Goal: Transaction & Acquisition: Download file/media

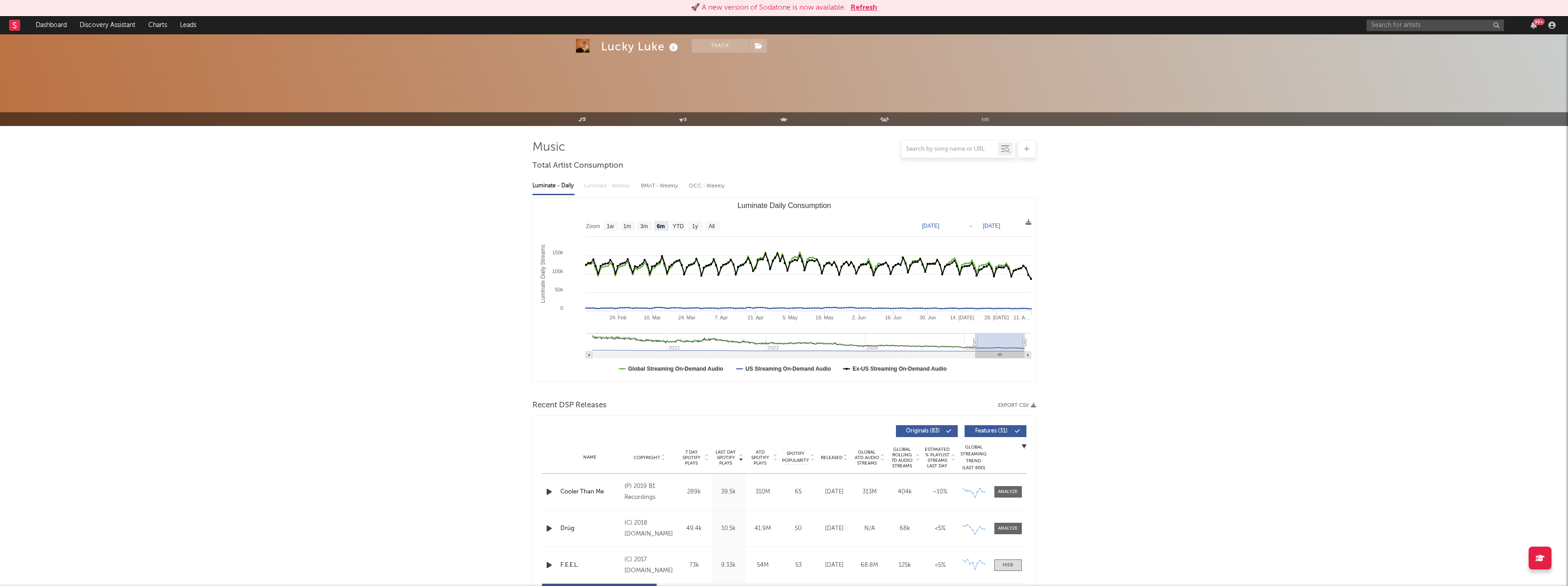
select select "6m"
select select "All"
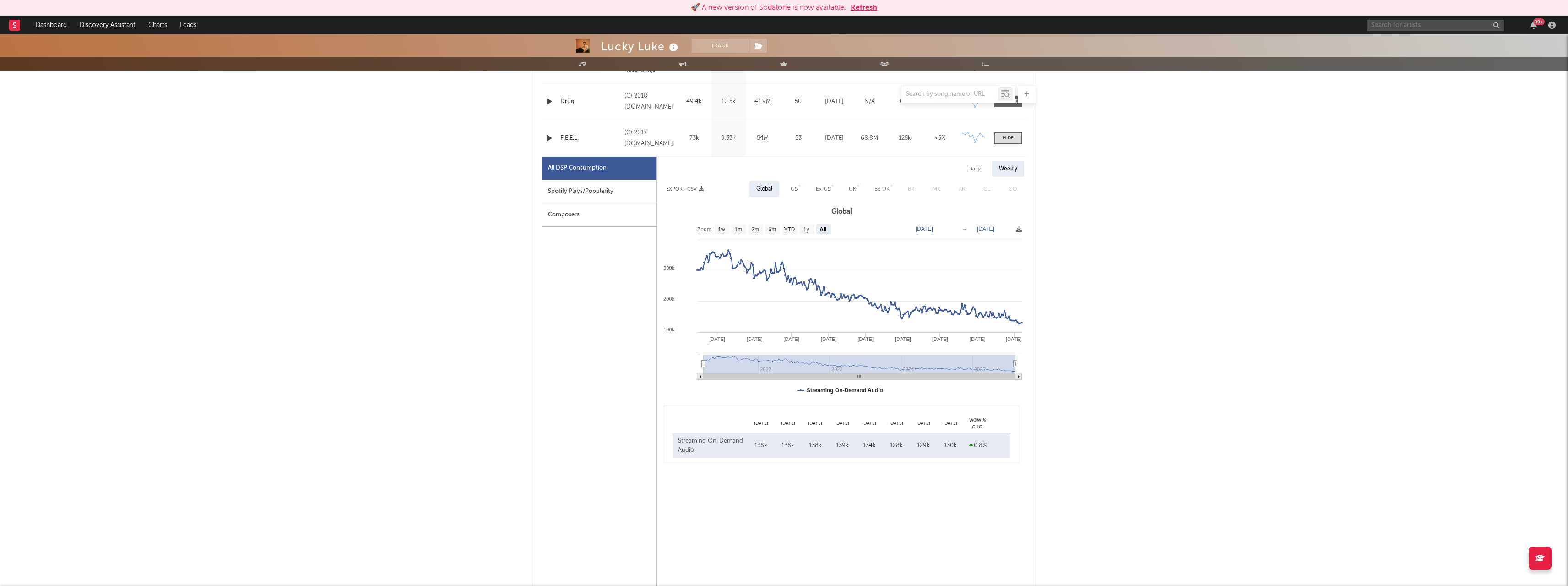
click at [1382, 26] on input "text" at bounding box center [1435, 25] width 138 height 12
type input "[PERSON_NAME]"
click at [1381, 47] on div at bounding box center [1382, 46] width 21 height 21
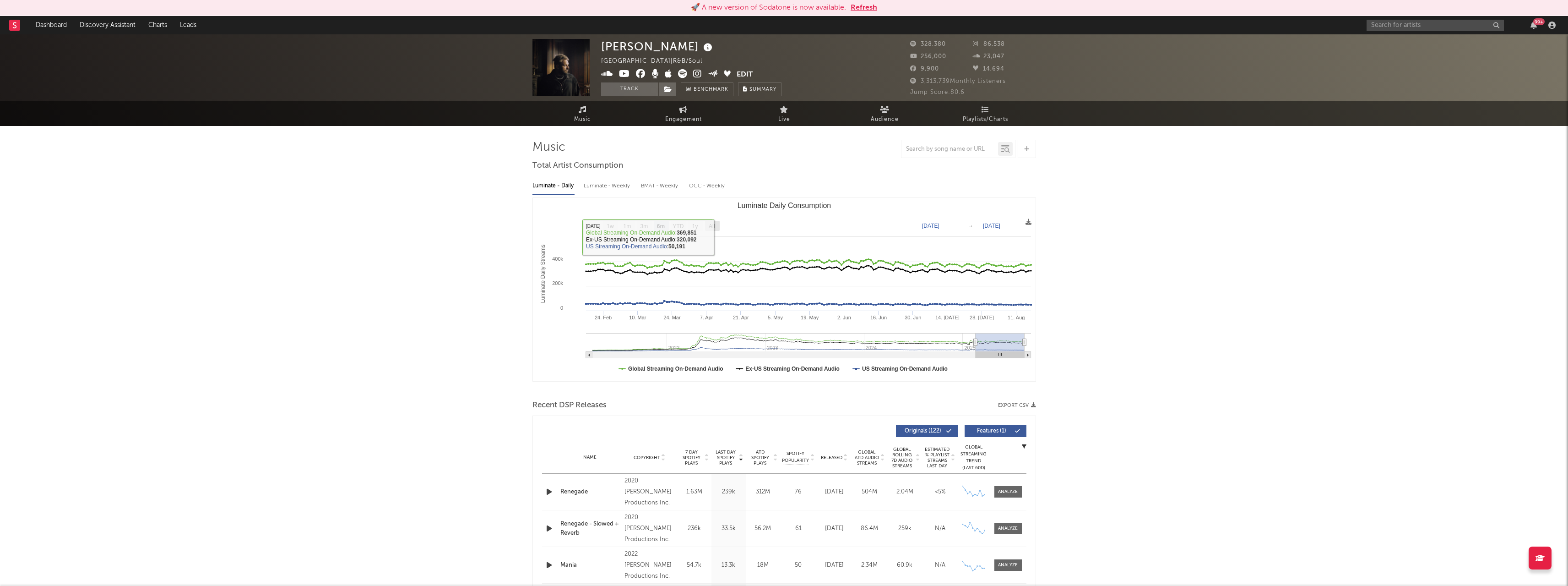
click at [714, 225] on text "All" at bounding box center [712, 226] width 6 height 7
select select "All"
type input "[DATE]"
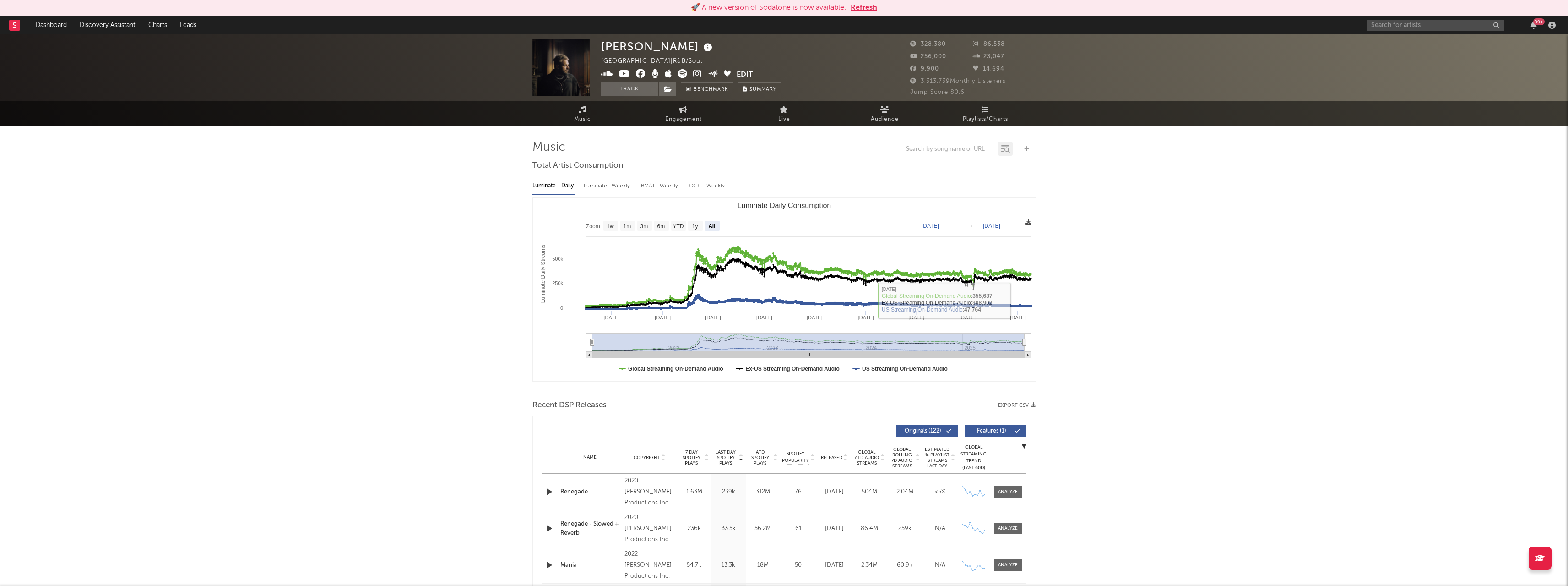
click at [1026, 222] on icon at bounding box center [1029, 222] width 6 height 6
click at [618, 183] on div "Luminate - Weekly" at bounding box center [607, 186] width 48 height 16
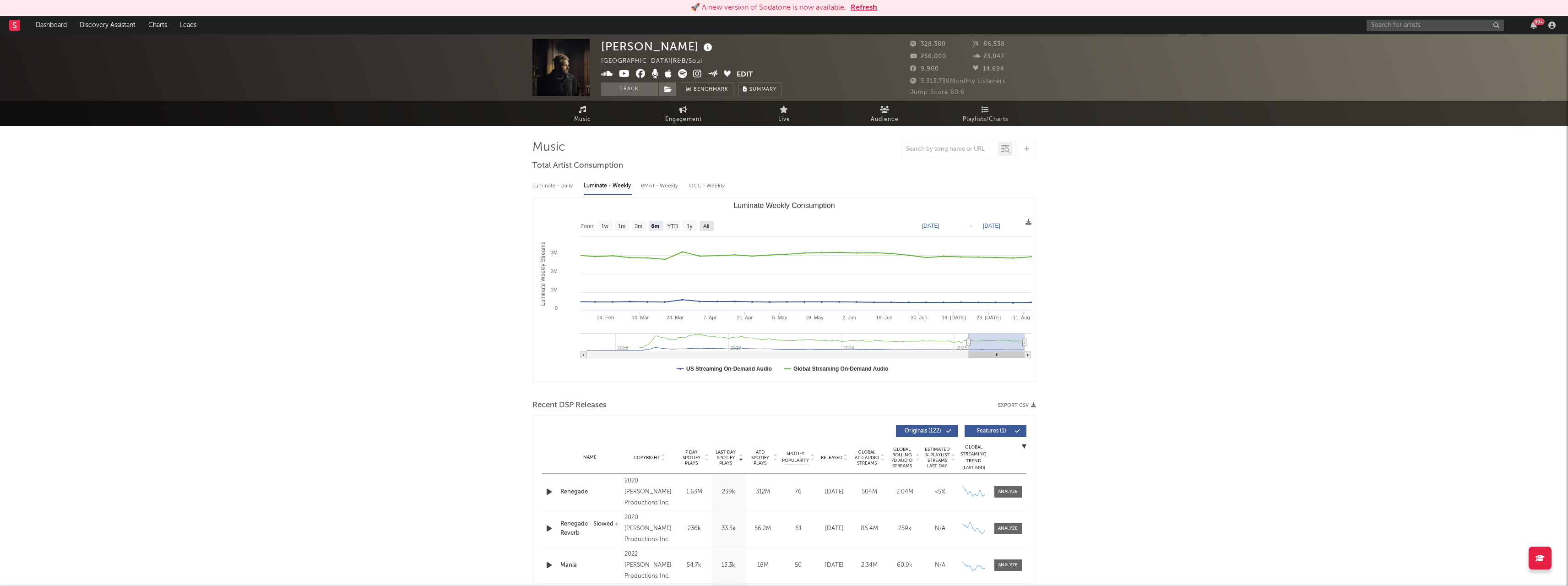
click at [707, 227] on text "All" at bounding box center [705, 226] width 6 height 7
select select "All"
type input "[DATE]"
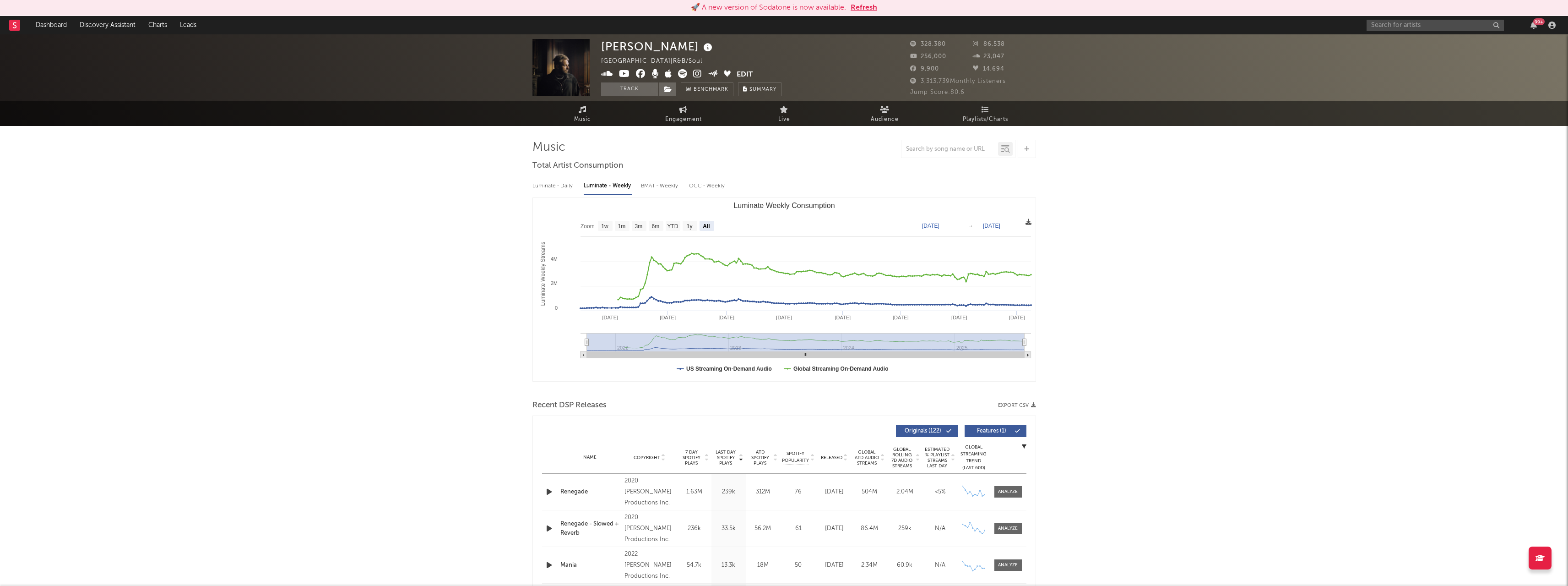
click at [1026, 222] on icon at bounding box center [1029, 222] width 6 height 6
click at [987, 231] on span "Download as CSV" at bounding box center [982, 232] width 91 height 16
